Goal: Book appointment/travel/reservation

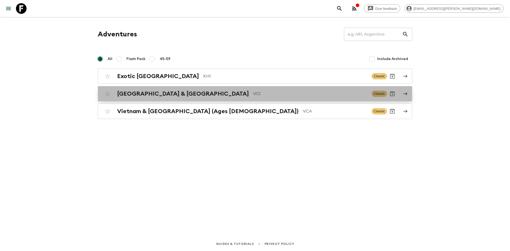
click at [163, 96] on h2 "[GEOGRAPHIC_DATA] & [GEOGRAPHIC_DATA]" at bounding box center [183, 93] width 132 height 7
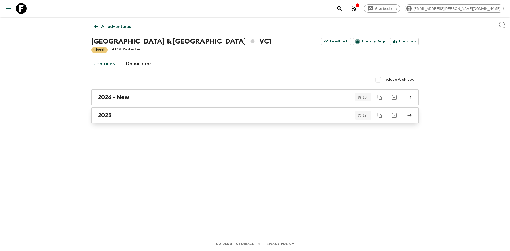
click at [129, 114] on div "2025" at bounding box center [250, 115] width 304 height 7
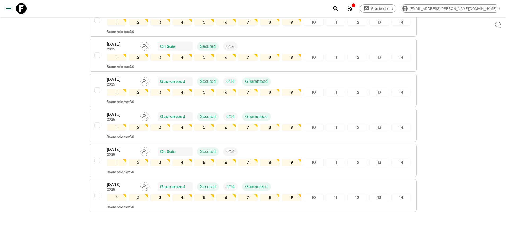
scroll to position [354, 0]
